Goal: Connect with others: Connect with others

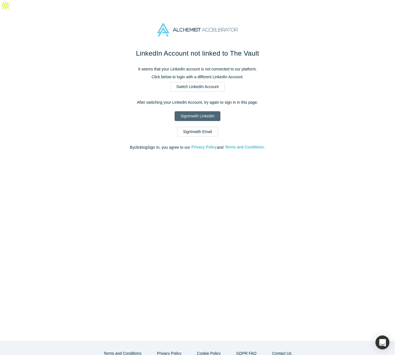
click at [208, 111] on link "Sign In with LinkedIn" at bounding box center [198, 116] width 46 height 10
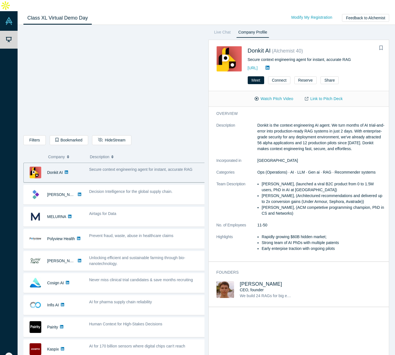
click at [199, 135] on div "Filters AI Artificial Intelligence AI (Artificial Intelligence) B2B SaaS Data A…" at bounding box center [113, 141] width 181 height 12
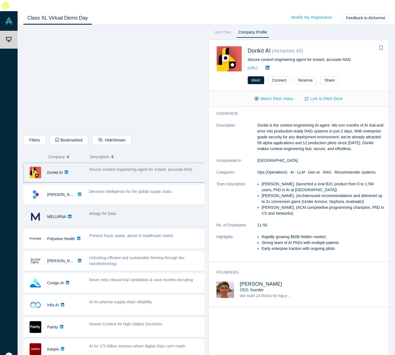
click at [104, 211] on span "Airtags for Data" at bounding box center [102, 213] width 27 height 4
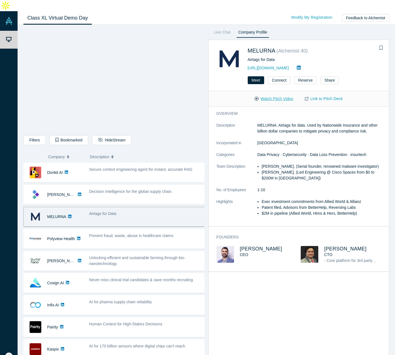
click at [274, 94] on button "Watch Pitch Video" at bounding box center [274, 99] width 50 height 10
click at [287, 324] on div "overview Description MELURNA. Airtags for data. Used by Nationwide Insurance an…" at bounding box center [301, 235] width 185 height 257
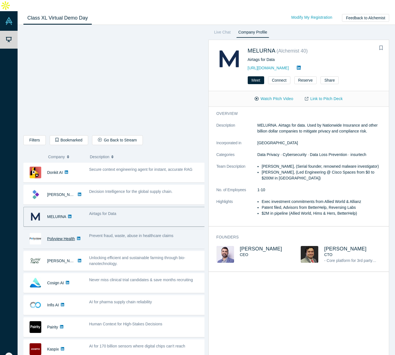
click at [64, 236] on link "Polyview Health" at bounding box center [61, 238] width 28 height 4
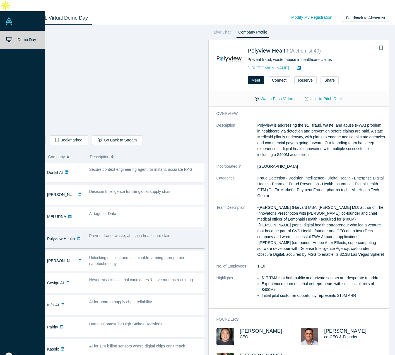
click at [28, 37] on span "Demo Day" at bounding box center [27, 39] width 18 height 4
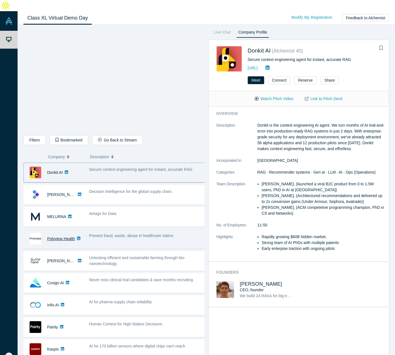
click at [56, 236] on link "Polyview Health" at bounding box center [61, 238] width 28 height 4
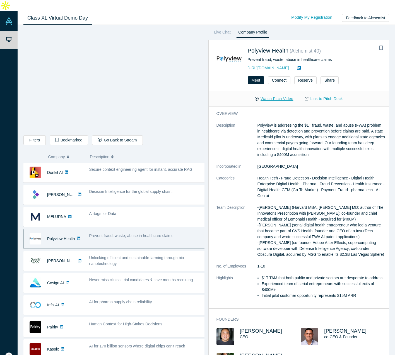
click at [275, 94] on button "Watch Pitch Video" at bounding box center [274, 99] width 50 height 10
click at [255, 122] on dt "Description" at bounding box center [237, 142] width 41 height 41
click at [329, 94] on link "Link to Pitch Deck" at bounding box center [323, 99] width 49 height 10
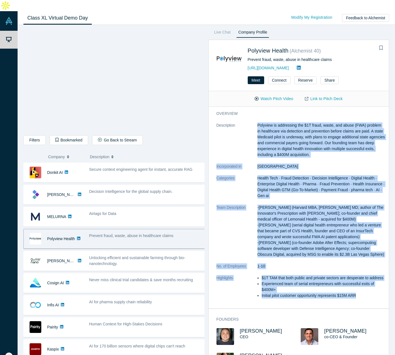
drag, startPoint x: 255, startPoint y: 113, endPoint x: 364, endPoint y: 289, distance: 207.3
click at [364, 289] on dl "Description Polyview is addressing the $1T fraud, waste, and abuse (FWA) proble…" at bounding box center [301, 213] width 169 height 182
copy dl "Polyview is addressing the $1T fraud, waste, and abuse (FWA) problem in healthc…"
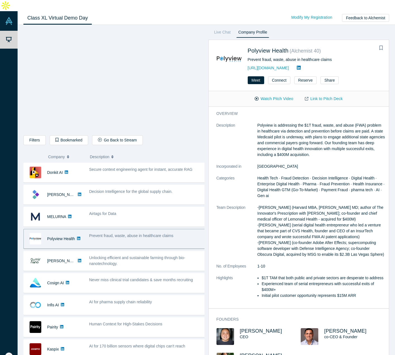
click at [207, 77] on div "Live Chat Company Profile Polyview Health ( Alchemist 40 ) Prevent fraud, waste…" at bounding box center [297, 194] width 185 height 331
click at [278, 76] on button "Connect" at bounding box center [279, 80] width 22 height 8
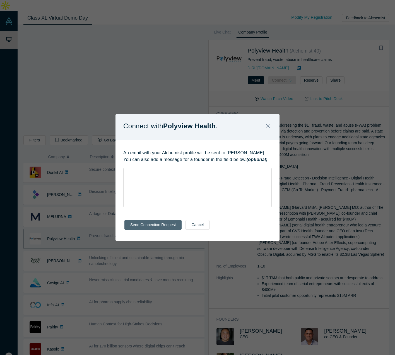
click at [149, 226] on button "Send Connection Request" at bounding box center [153, 225] width 57 height 10
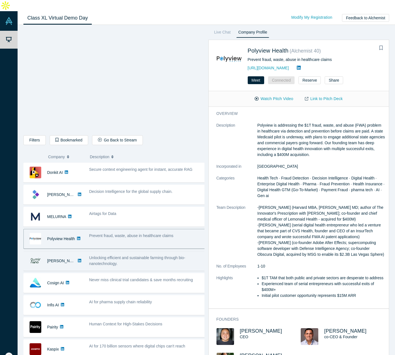
click at [117, 255] on span "Unlocking efficient and sustainable farming through bio-nanotechnology." at bounding box center [137, 260] width 96 height 10
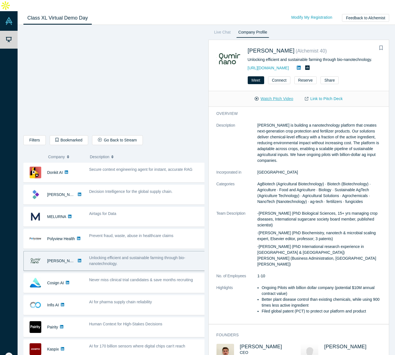
click at [280, 94] on button "Watch Pitch Video" at bounding box center [274, 99] width 50 height 10
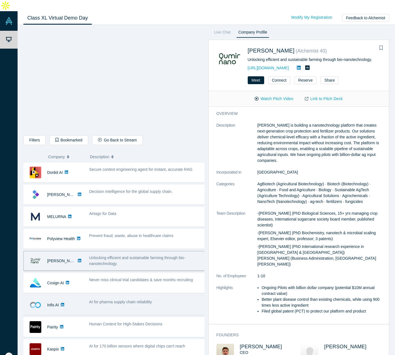
click at [130, 299] on div "AI for pharma supply chain reliability" at bounding box center [147, 302] width 116 height 6
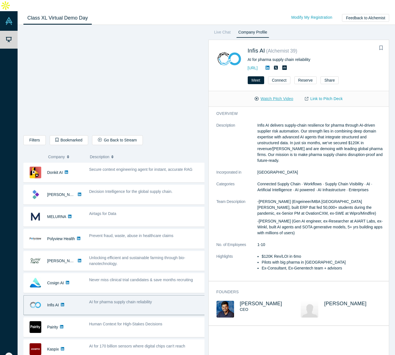
click at [267, 94] on button "Watch Pitch Video" at bounding box center [274, 99] width 50 height 10
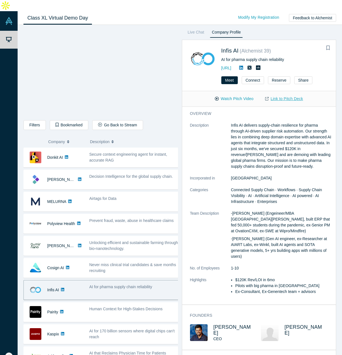
click at [296, 94] on link "Link to Pitch Deck" at bounding box center [283, 99] width 49 height 10
click at [226, 122] on dt "Description" at bounding box center [210, 148] width 41 height 53
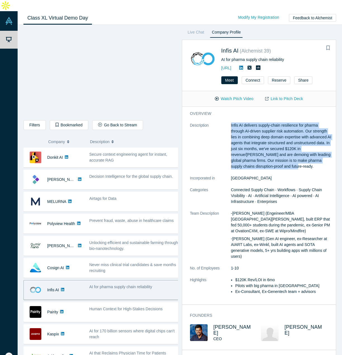
drag, startPoint x: 230, startPoint y: 114, endPoint x: 328, endPoint y: 155, distance: 106.9
click at [328, 155] on div "overview Description Infis AI delivers supply-chain resilience for pharma throu…" at bounding box center [261, 205] width 158 height 197
copy dl "Infis AI delivers supply-chain resilience for pharma through AI-driven supplier…"
click at [228, 210] on dt "Team Description" at bounding box center [210, 237] width 41 height 55
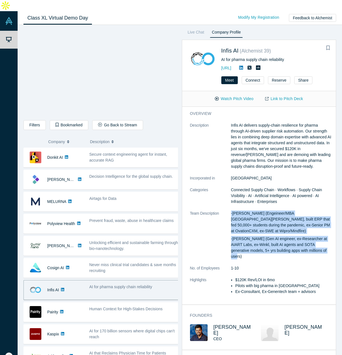
drag, startPoint x: 231, startPoint y: 201, endPoint x: 324, endPoint y: 238, distance: 100.3
click at [324, 238] on dl "Description Infis AI delivers supply-chain resilience for pharma through AI-dri…" at bounding box center [261, 211] width 142 height 178
copy div "-Prayas Tiwari (Engeineer/MBA UC Davis, built ERP that fed 50,000+ students dur…"
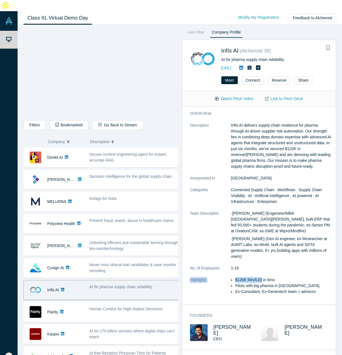
drag, startPoint x: 261, startPoint y: 250, endPoint x: 259, endPoint y: 253, distance: 3.6
click at [260, 252] on dl "Description Infis AI delivers supply-chain resilience for pharma through AI-dri…" at bounding box center [261, 211] width 142 height 178
click at [229, 277] on dt "Highlights" at bounding box center [210, 288] width 41 height 23
drag, startPoint x: 231, startPoint y: 255, endPoint x: 314, endPoint y: 268, distance: 83.3
click at [314, 277] on ul "$120K Rev/LOI in 6mo Pilots with big pharma in US Ex-Consultant, Ex-Genentech t…" at bounding box center [281, 286] width 101 height 18
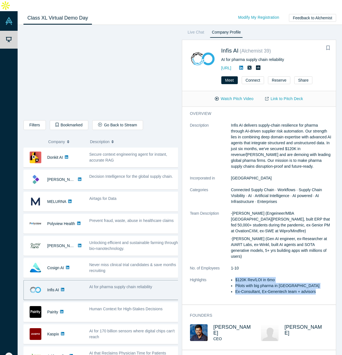
copy ul "$120K Rev/LOI in 6mo Pilots with big pharma in US Ex-Consultant, Ex-Genentech t…"
